Goal: Task Accomplishment & Management: Manage account settings

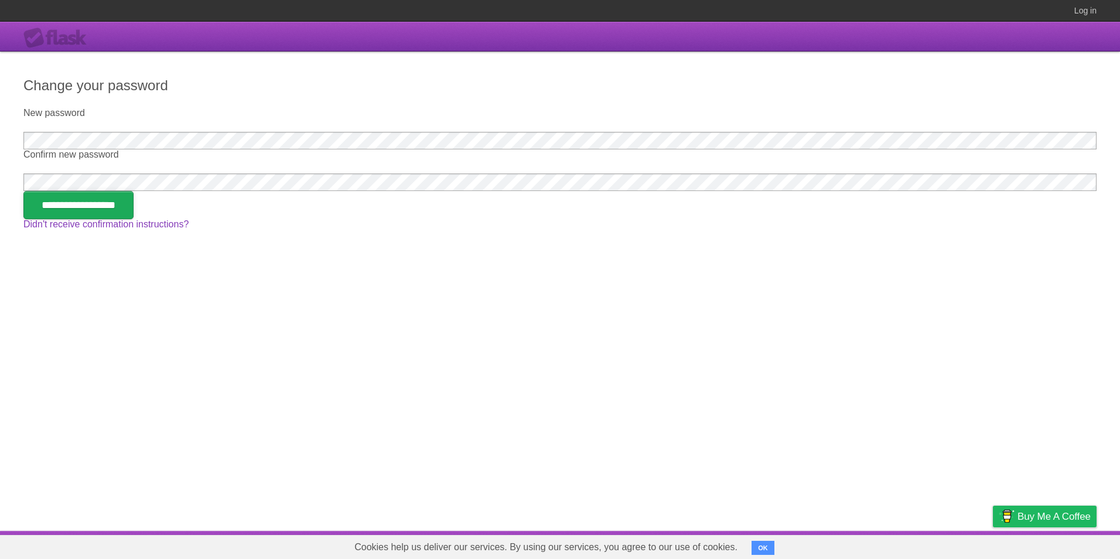
click at [107, 209] on input "**********" at bounding box center [78, 205] width 110 height 28
